Goal: Task Accomplishment & Management: Use online tool/utility

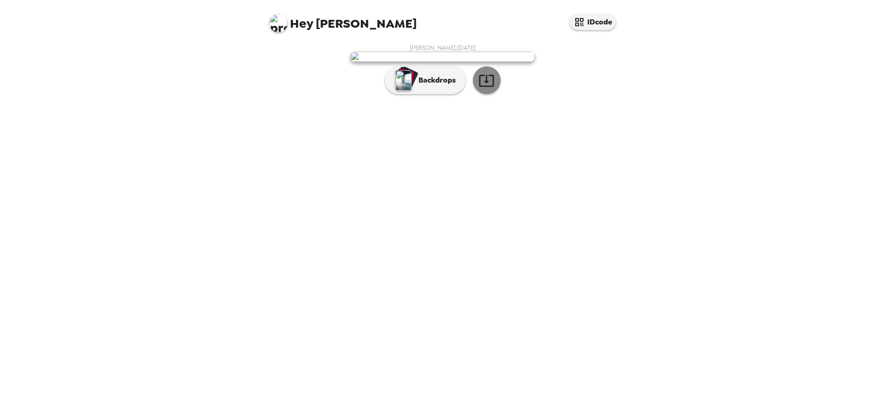
click at [484, 87] on icon "button" at bounding box center [486, 81] width 15 height 12
